Goal: Communication & Community: Share content

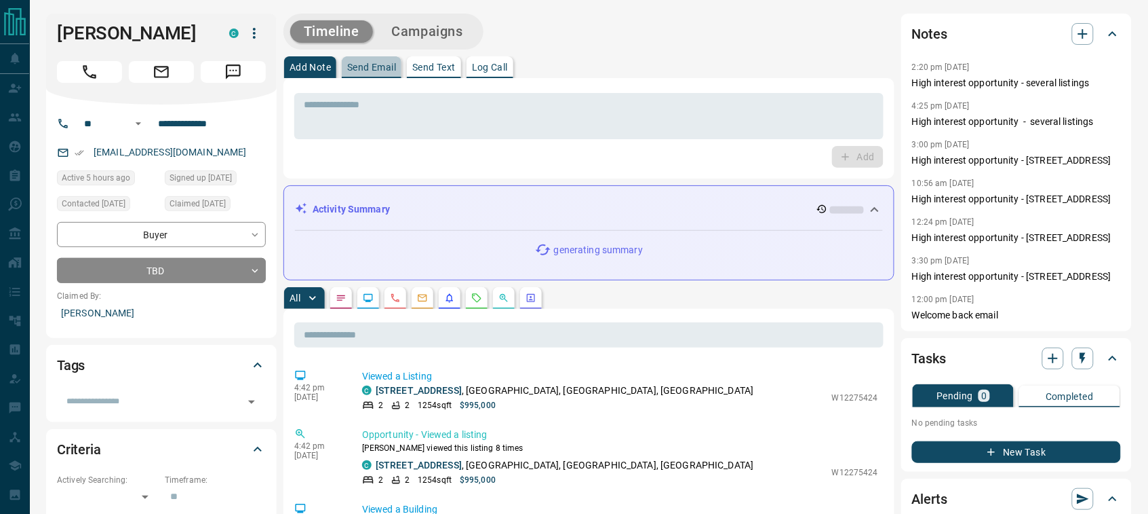
click at [373, 71] on p "Send Email" at bounding box center [371, 66] width 49 height 9
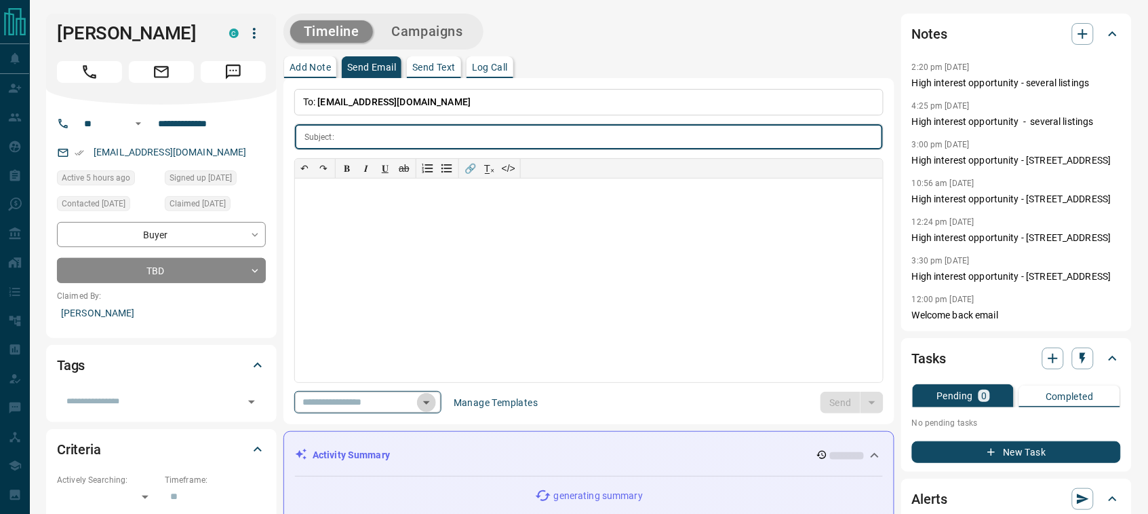
click at [435, 398] on icon "Open" at bounding box center [427, 402] width 16 height 16
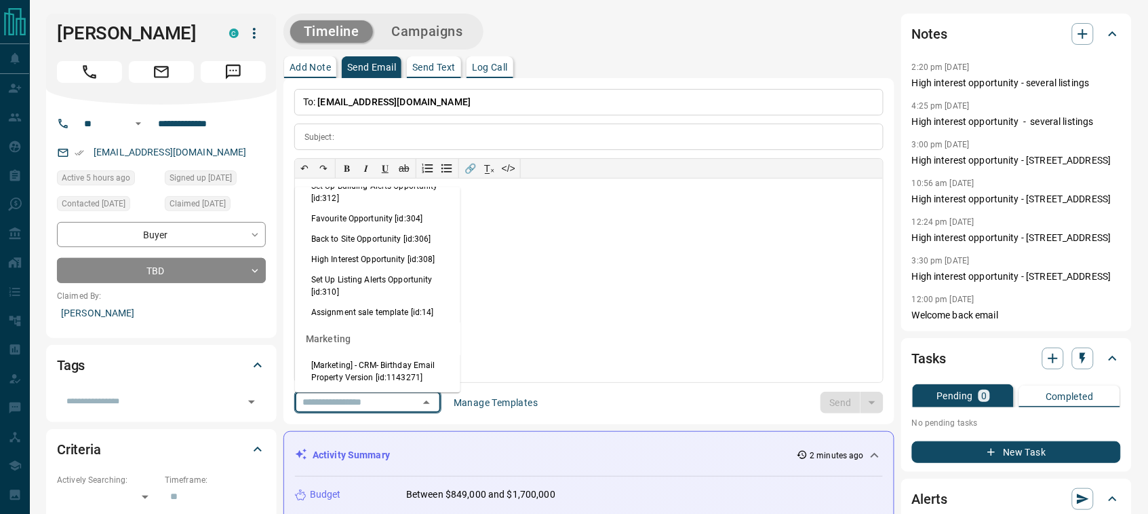
scroll to position [1378, 0]
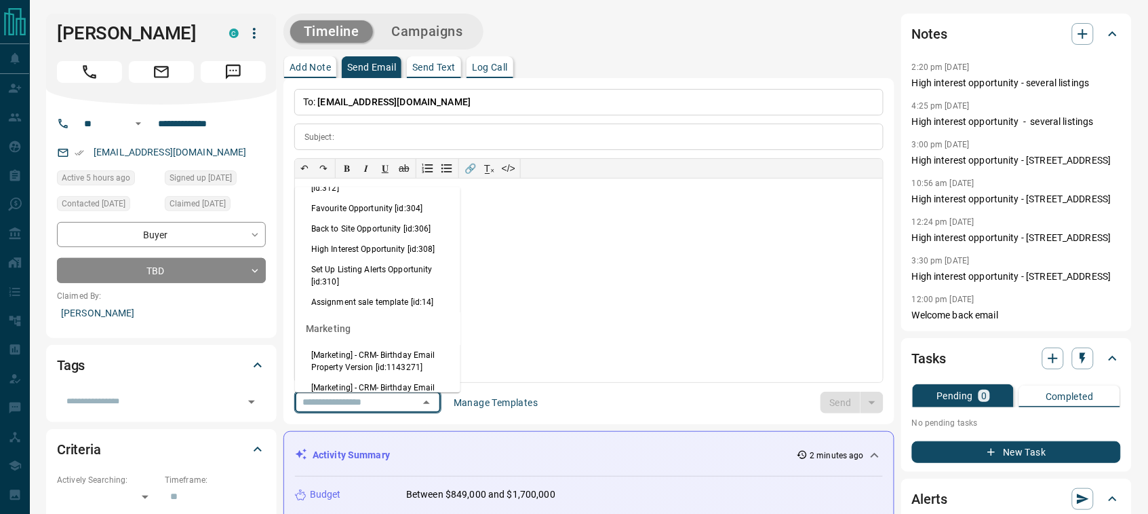
click at [321, 259] on li "High Interest Opportunity [id:308]" at bounding box center [378, 249] width 166 height 20
type input "**********"
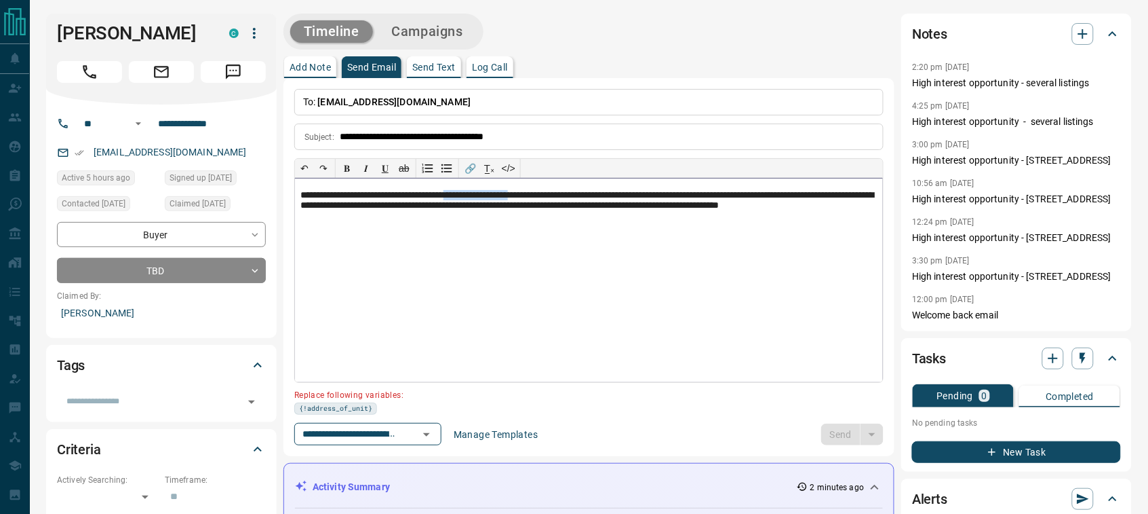
drag, startPoint x: 560, startPoint y: 193, endPoint x: 480, endPoint y: 197, distance: 80.1
click at [480, 197] on p "**********" at bounding box center [589, 208] width 577 height 36
paste div
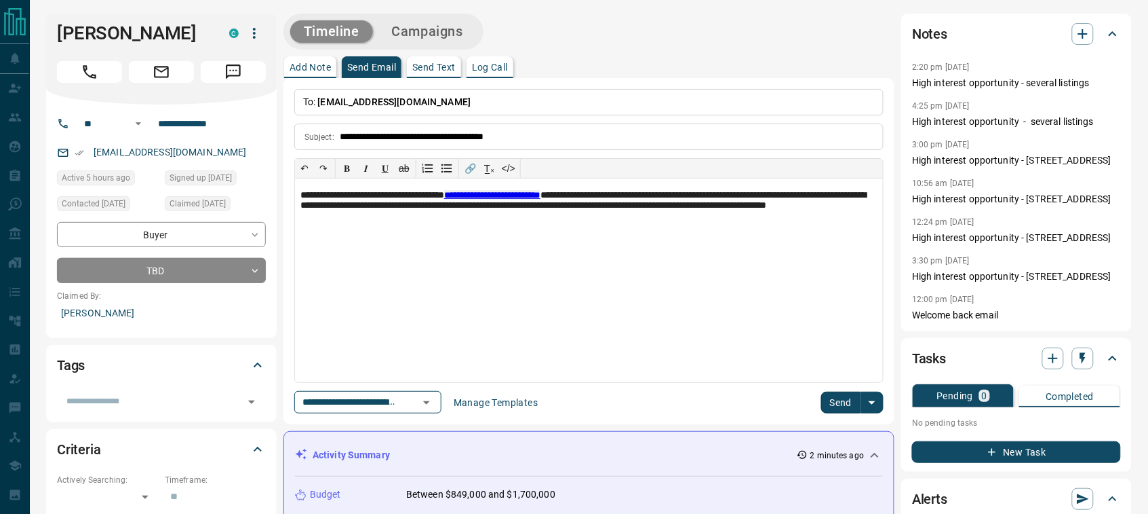
click at [845, 406] on button "Send" at bounding box center [841, 402] width 40 height 22
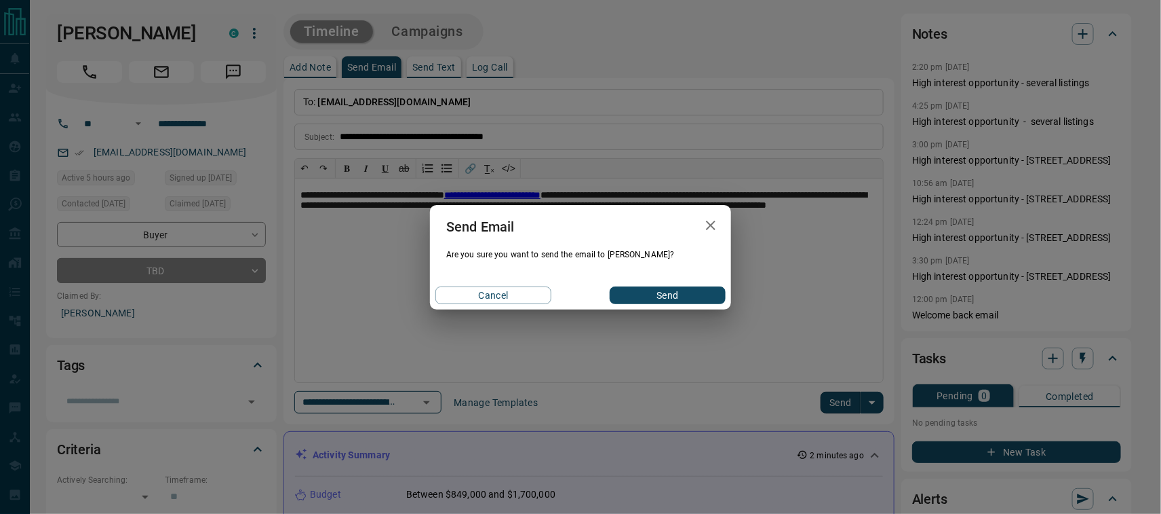
click at [640, 296] on button "Send" at bounding box center [668, 295] width 116 height 18
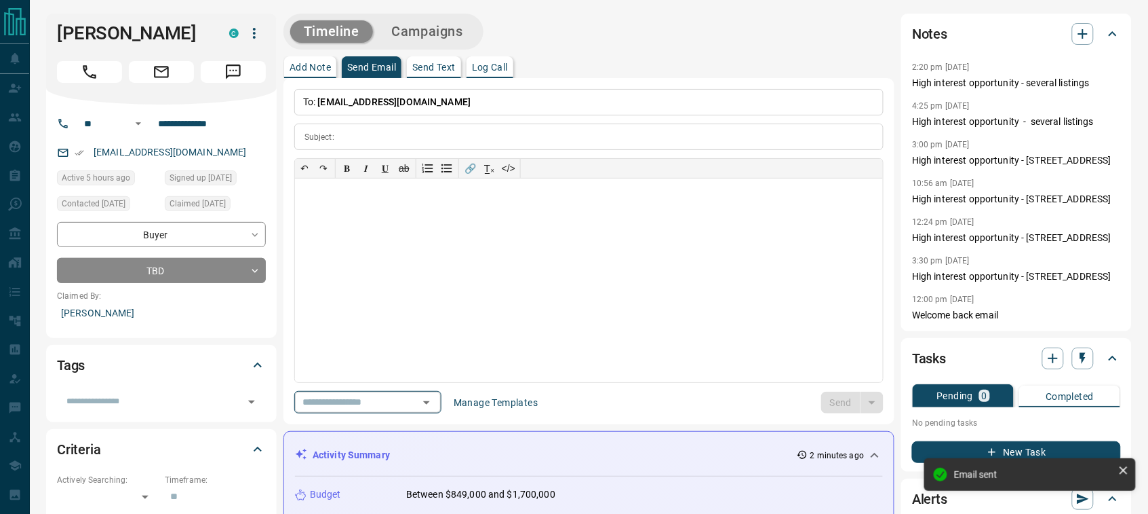
click at [435, 398] on icon "Open" at bounding box center [427, 402] width 16 height 16
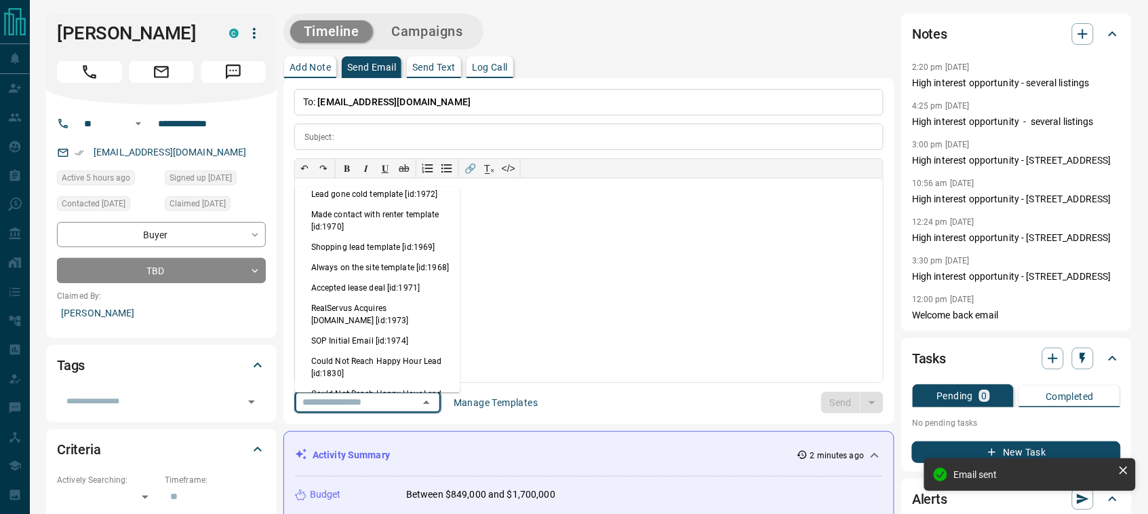
scroll to position [933, 0]
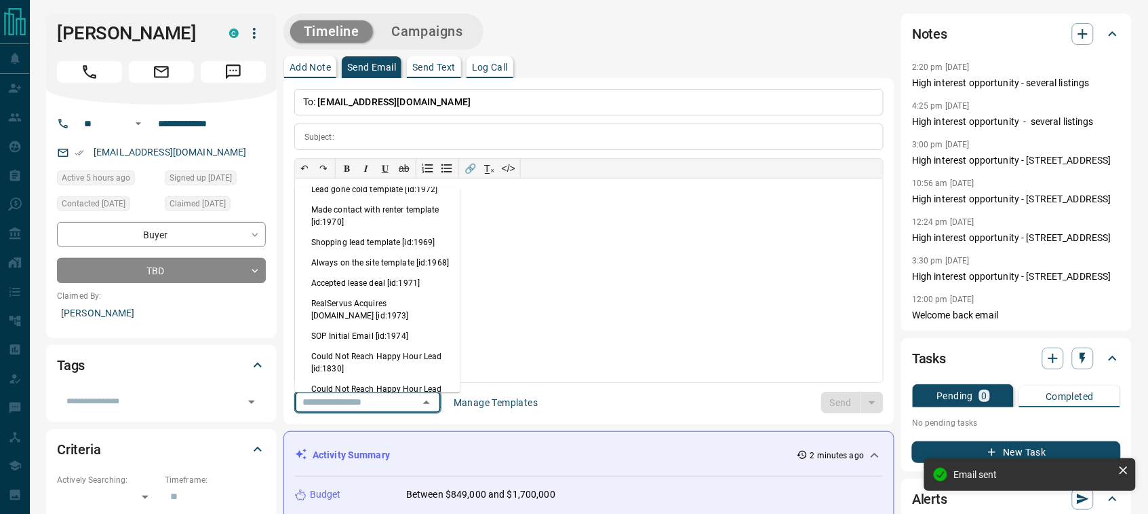
drag, startPoint x: 360, startPoint y: 319, endPoint x: 584, endPoint y: 364, distance: 228.2
click at [360, 273] on li "Always on the site template [id:1968]" at bounding box center [378, 262] width 166 height 20
type input "**********"
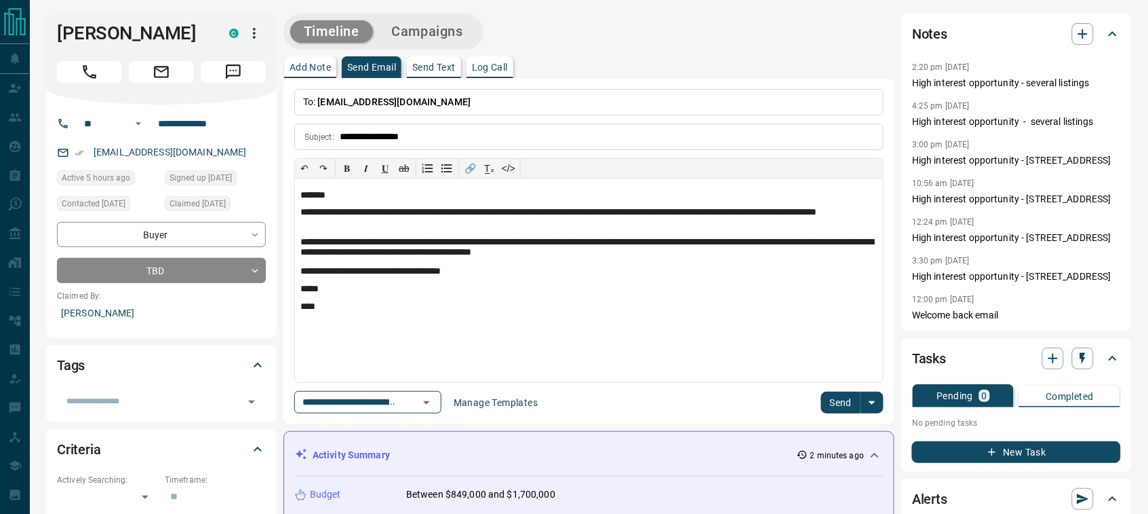
click at [826, 400] on button "Send" at bounding box center [841, 402] width 40 height 22
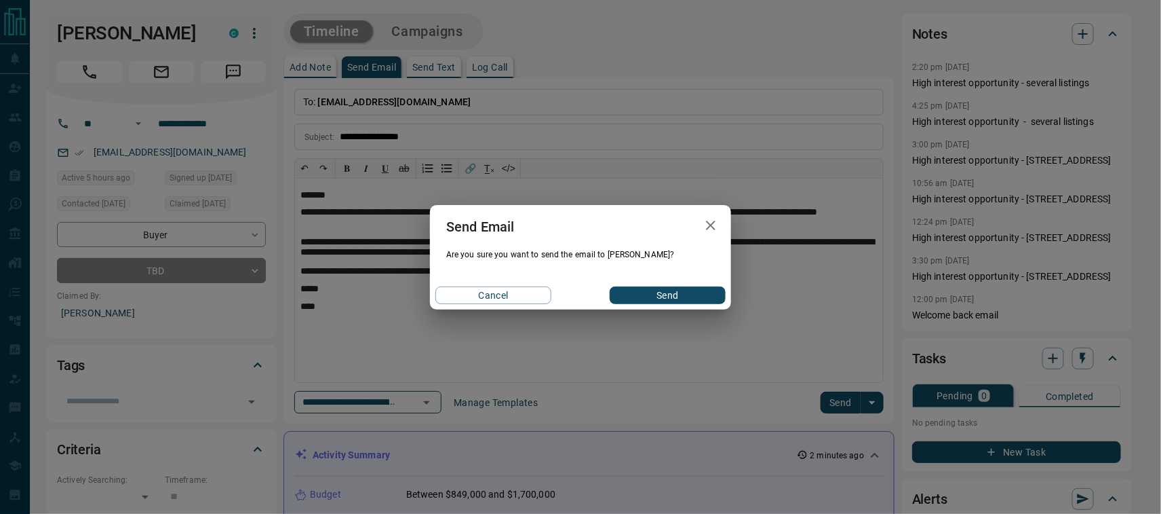
click at [668, 297] on button "Send" at bounding box center [668, 295] width 116 height 18
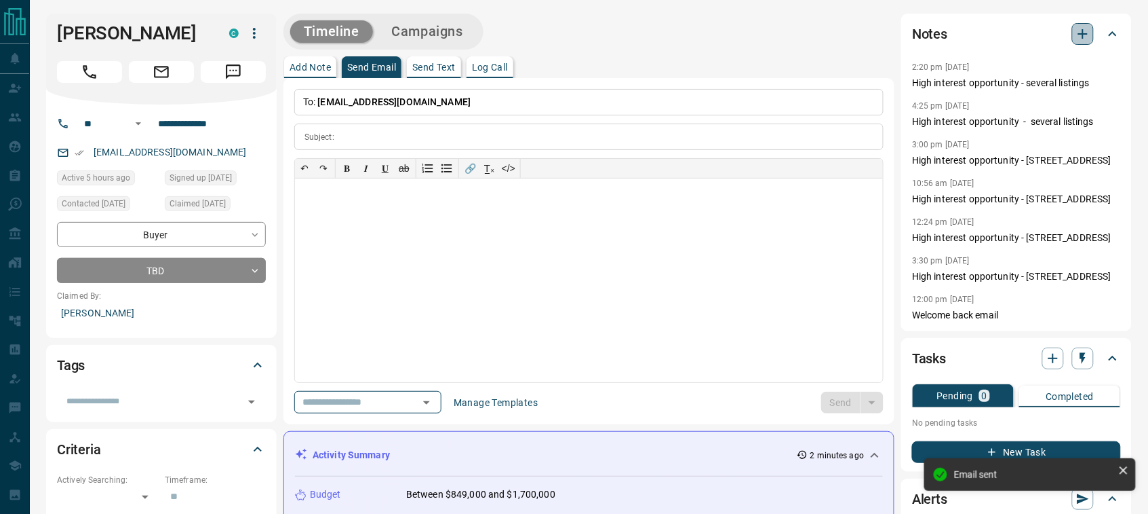
click at [1086, 41] on icon "button" at bounding box center [1083, 34] width 16 height 16
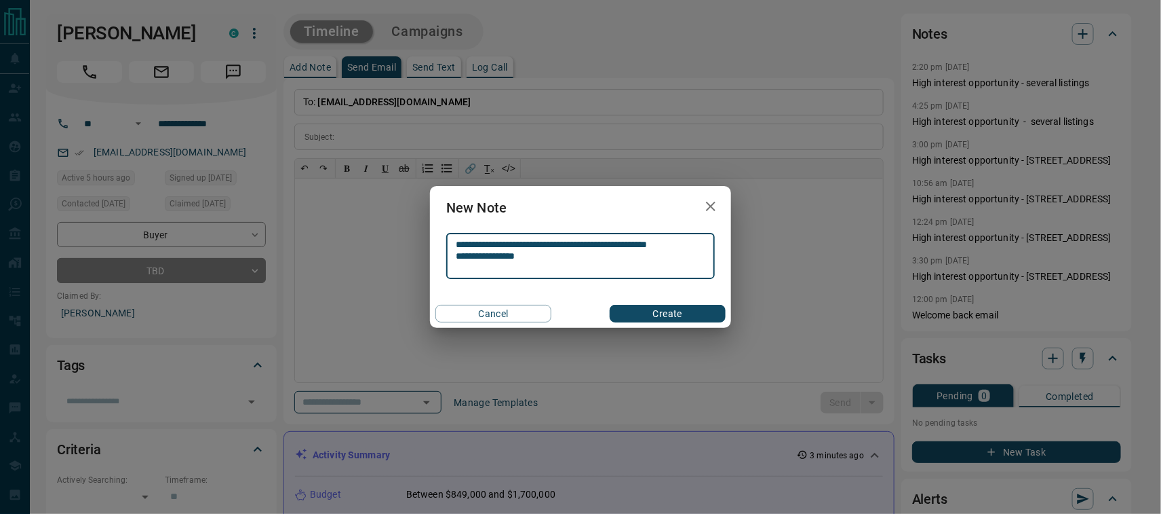
type textarea "**********"
drag, startPoint x: 665, startPoint y: 321, endPoint x: 667, endPoint y: 307, distance: 14.3
click at [665, 320] on button "Create" at bounding box center [668, 314] width 116 height 18
